Goal: Transaction & Acquisition: Purchase product/service

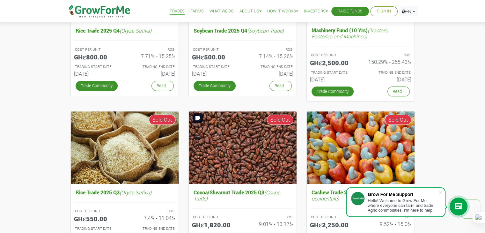
scroll to position [306, 0]
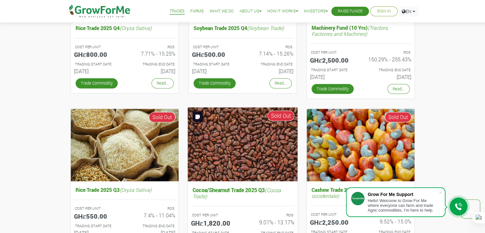
click at [230, 164] on img at bounding box center [243, 144] width 110 height 74
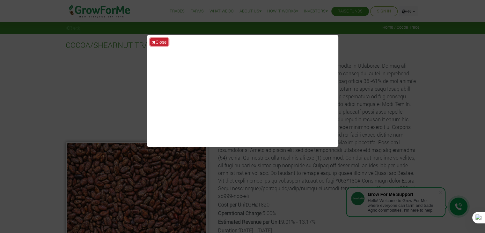
click at [160, 41] on button "Close" at bounding box center [159, 41] width 18 height 7
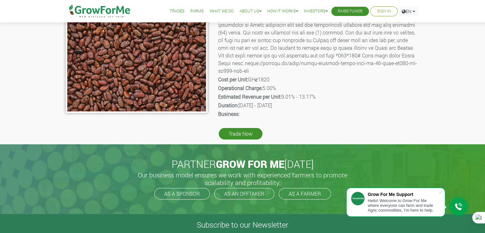
scroll to position [126, 0]
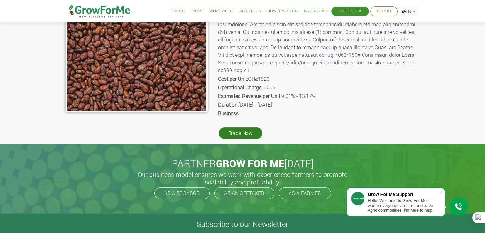
click at [237, 135] on link "Trade Now" at bounding box center [241, 132] width 44 height 11
